Goal: Task Accomplishment & Management: Manage account settings

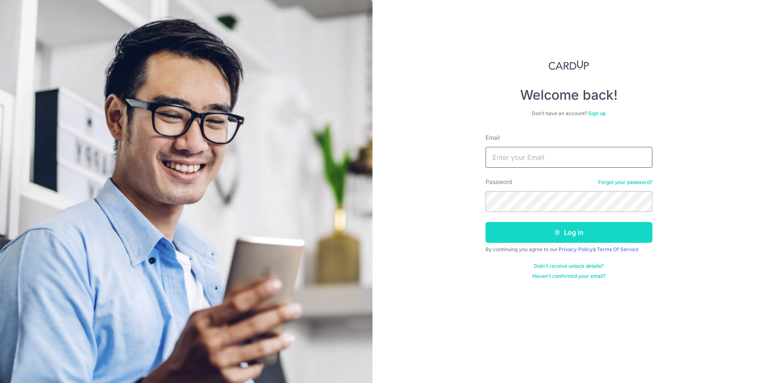
type input "[EMAIL_ADDRESS][DOMAIN_NAME]"
click at [541, 230] on button "Log in" at bounding box center [568, 232] width 167 height 21
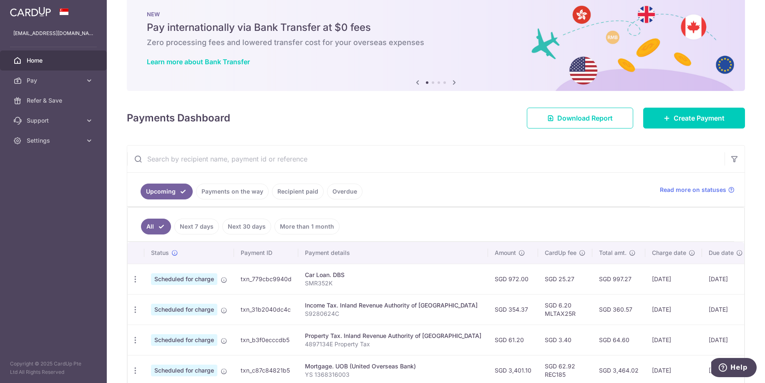
scroll to position [120, 0]
